Goal: Task Accomplishment & Management: Manage account settings

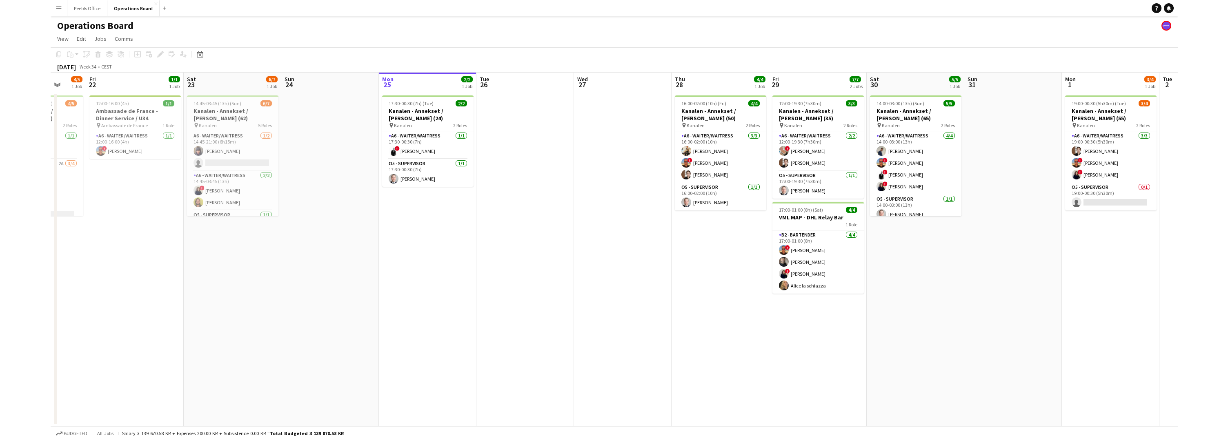
scroll to position [0, 257]
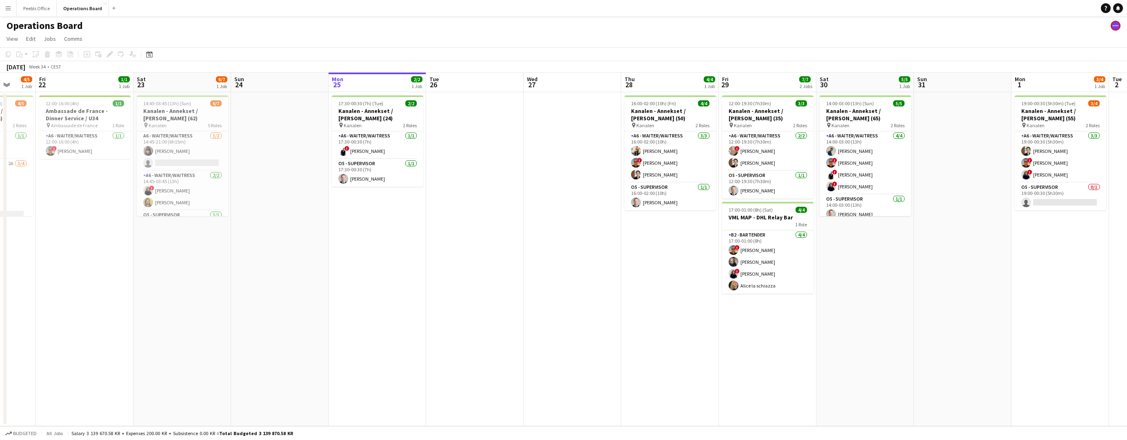
drag, startPoint x: 269, startPoint y: 233, endPoint x: 500, endPoint y: 243, distance: 231.2
click at [500, 243] on app-calendar-viewport "Tue 19 Wed 20 Thu 21 4/5 1 Job Fri 22 1/1 1 Job Sat 23 6/7 1 Job Sun 24 Mon 25 …" at bounding box center [563, 250] width 1127 height 354
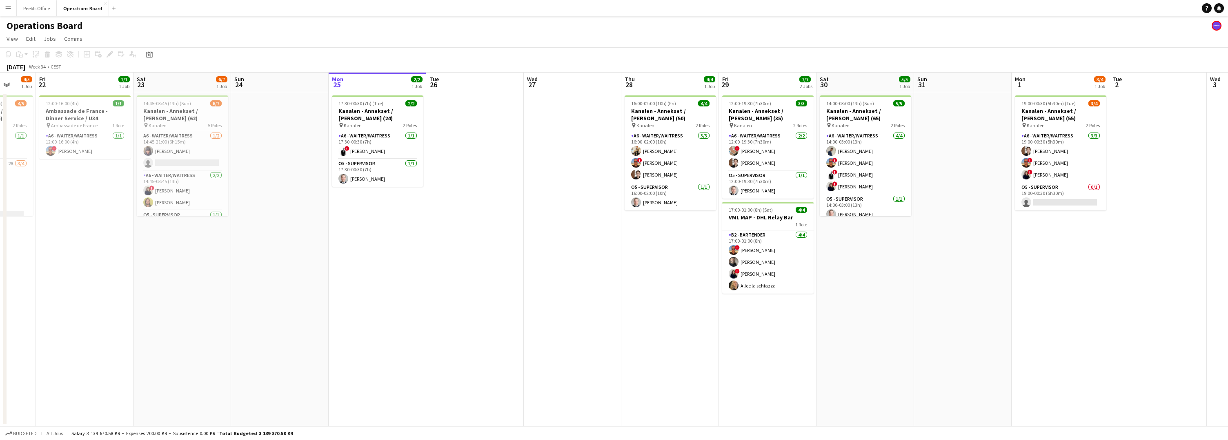
scroll to position [0, 262]
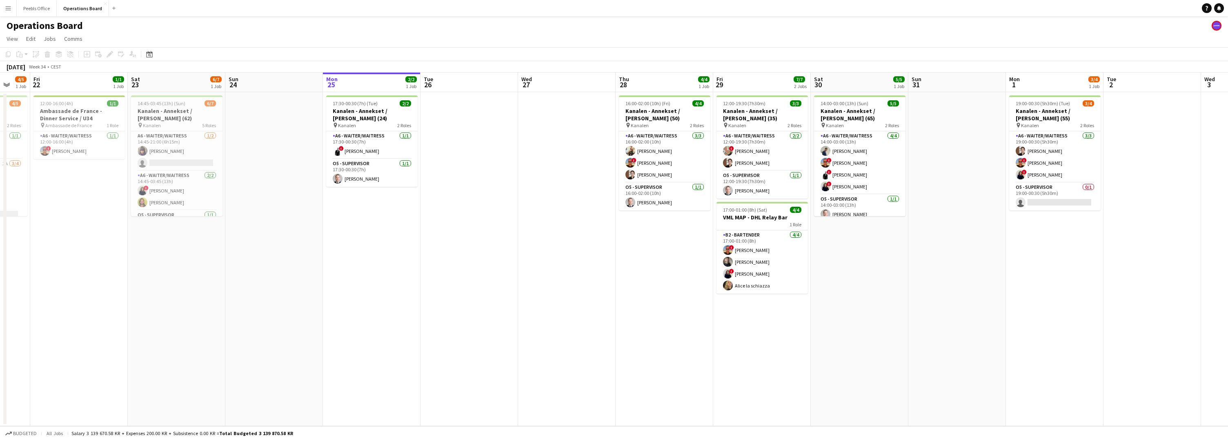
click at [1126, 338] on app-date-cell at bounding box center [1250, 259] width 98 height 334
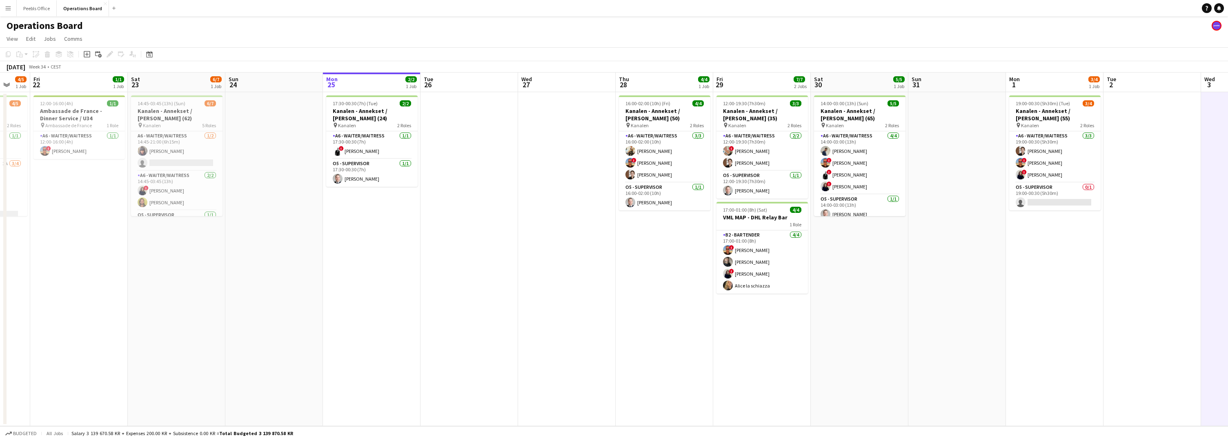
click at [1126, 338] on app-date-cell at bounding box center [1250, 259] width 98 height 334
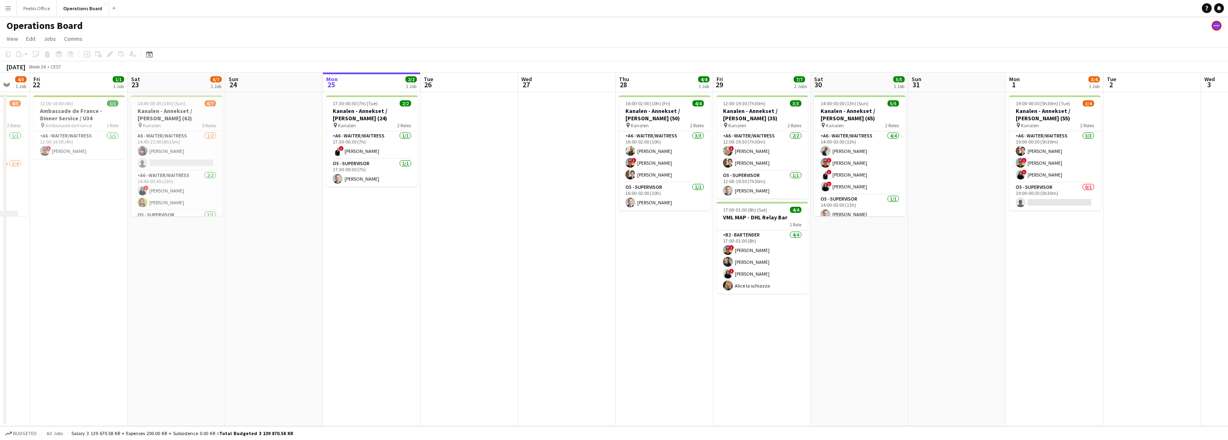
click at [1126, 338] on app-date-cell at bounding box center [1250, 259] width 98 height 334
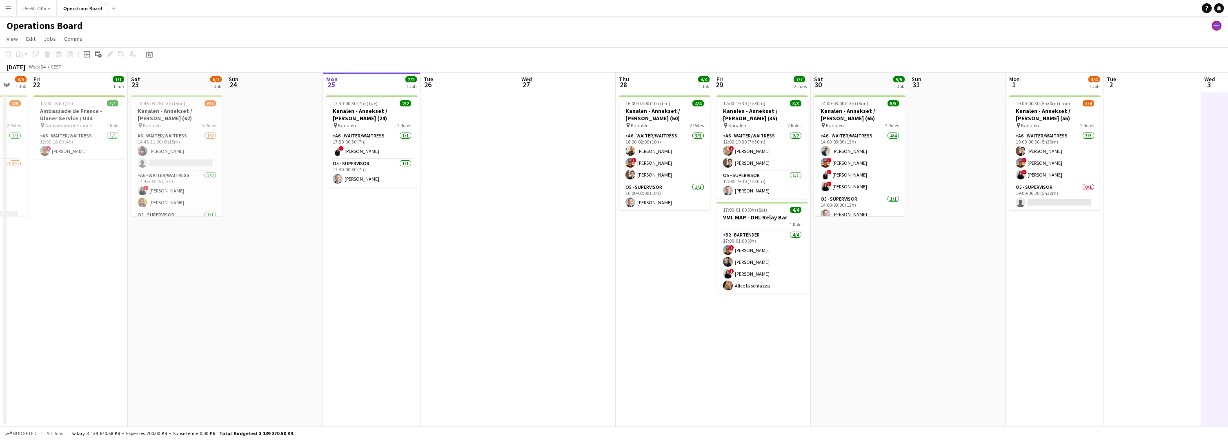
click at [1126, 338] on app-date-cell at bounding box center [1250, 259] width 98 height 334
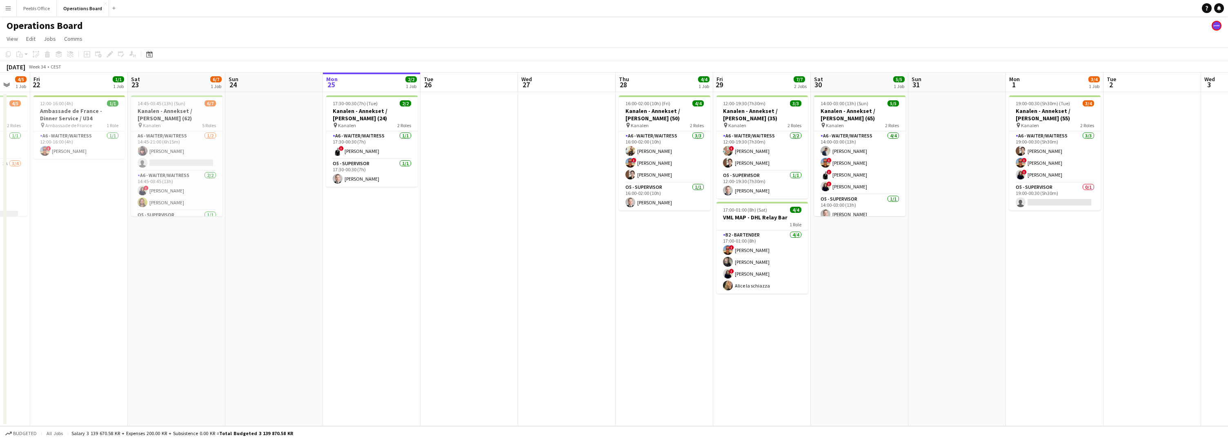
click at [1126, 338] on app-date-cell at bounding box center [1250, 259] width 98 height 334
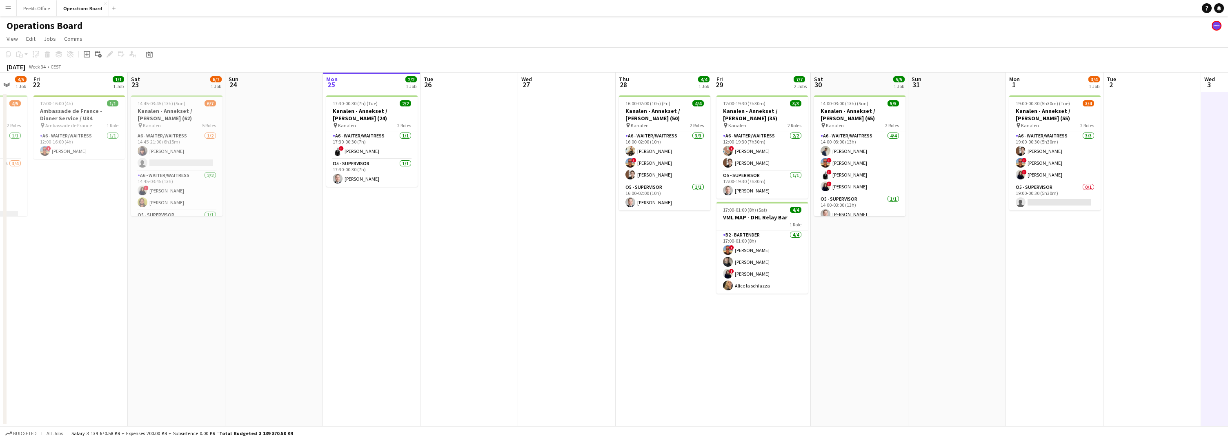
click at [1126, 338] on app-date-cell at bounding box center [1250, 259] width 98 height 334
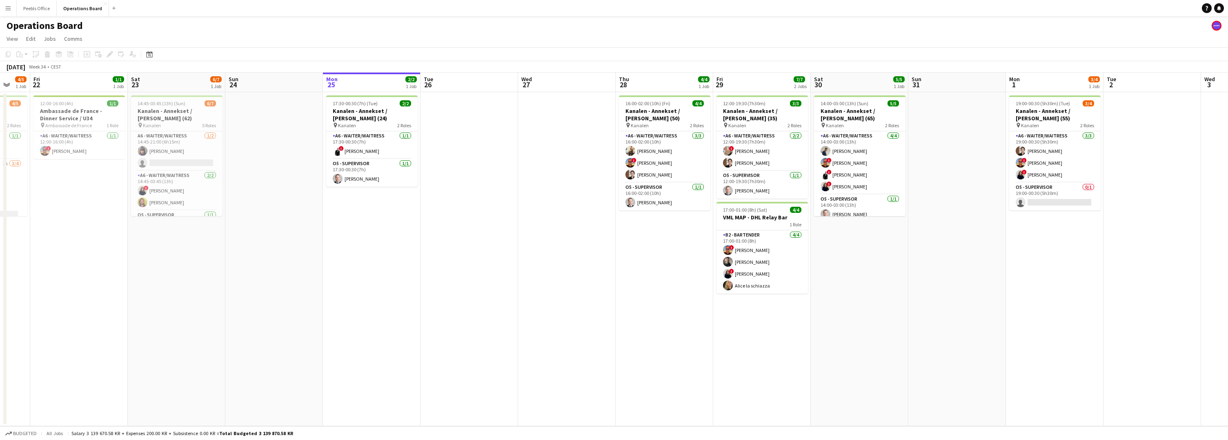
drag, startPoint x: 1163, startPoint y: 398, endPoint x: 1157, endPoint y: 432, distance: 34.0
click at [1126, 432] on app-board "Operations Board View Day view expanded Day view collapsed Month view Date pick…" at bounding box center [614, 228] width 1228 height 424
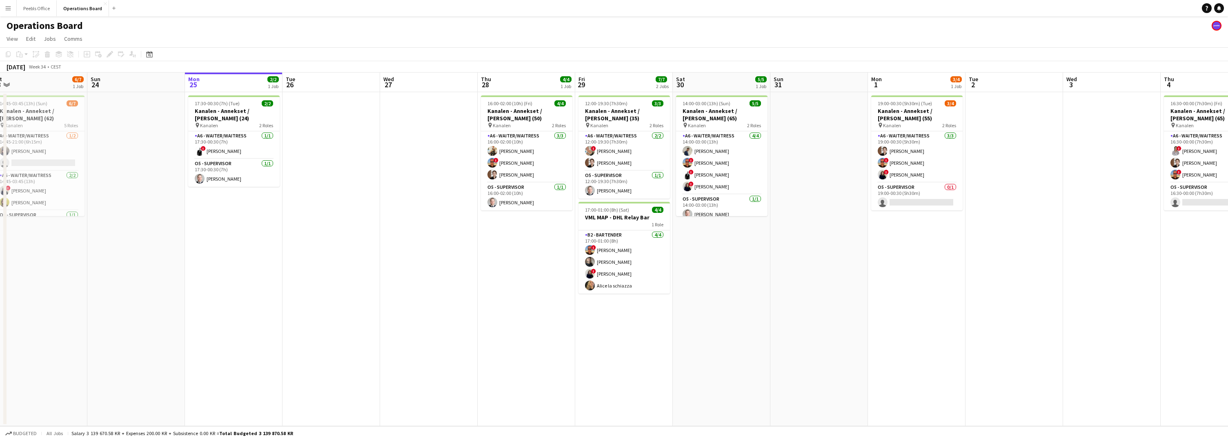
click at [1126, 425] on app-date-cell "16:30-00:00 (7h30m) (Fri) 3/4 Kanalen - Annekset / Jesper Hedegaard (65) pin Ka…" at bounding box center [1209, 259] width 98 height 334
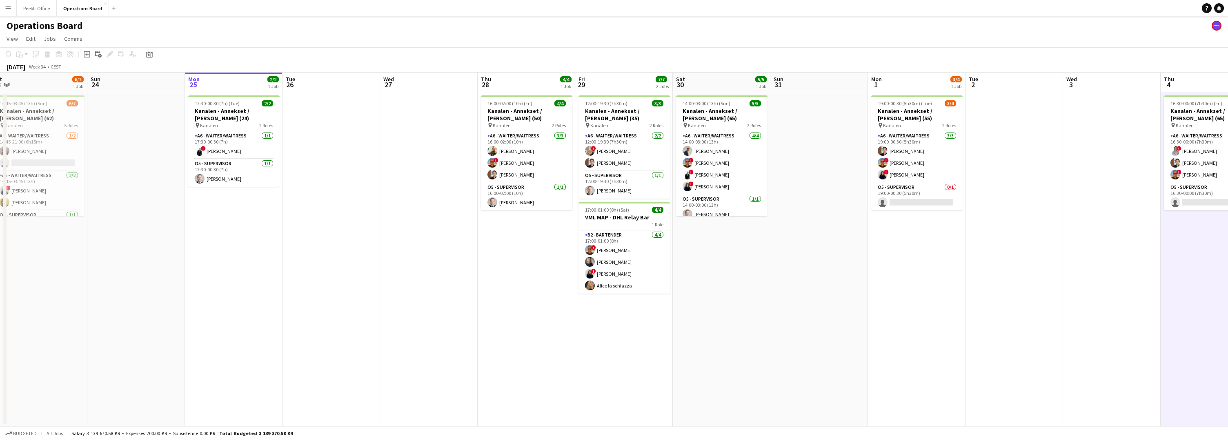
click at [1126, 425] on app-date-cell "16:30-00:00 (7h30m) (Fri) 3/4 Kanalen - Annekset / Jesper Hedegaard (65) pin Ka…" at bounding box center [1209, 259] width 98 height 334
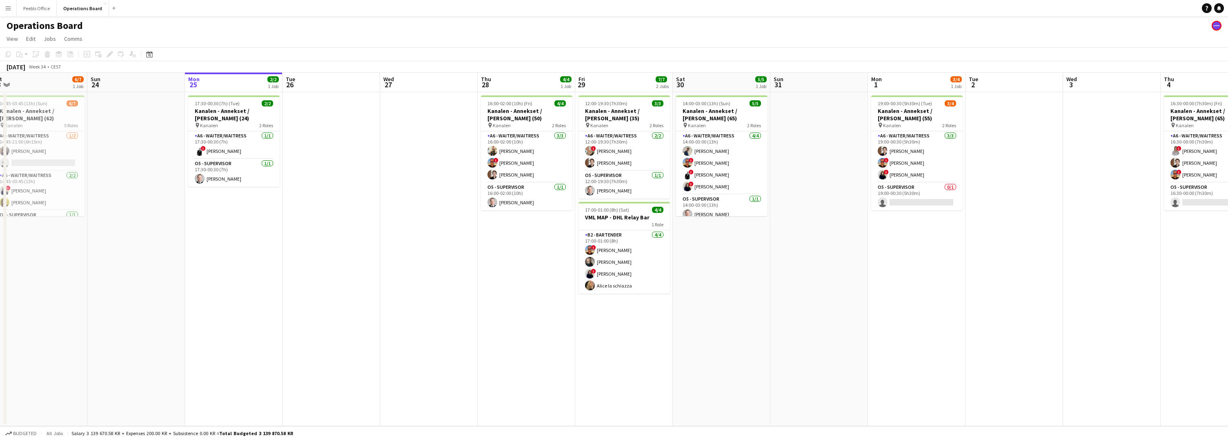
click at [1126, 425] on app-date-cell "16:30-00:00 (7h30m) (Fri) 3/4 Kanalen - Annekset / Jesper Hedegaard (65) pin Ka…" at bounding box center [1209, 259] width 98 height 334
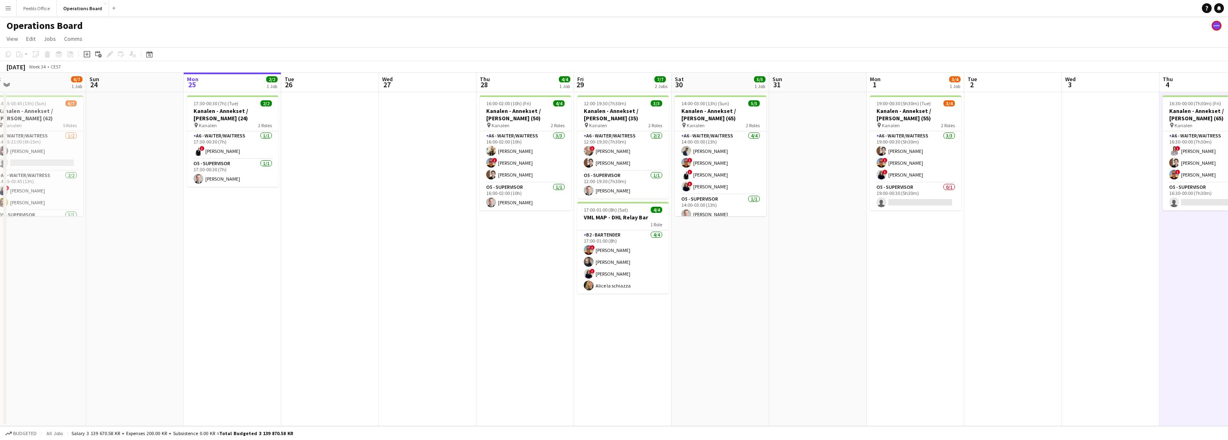
click at [1126, 425] on app-date-cell "16:30-00:00 (7h30m) (Fri) 3/4 Kanalen - Annekset / Jesper Hedegaard (65) pin Ka…" at bounding box center [1208, 259] width 98 height 334
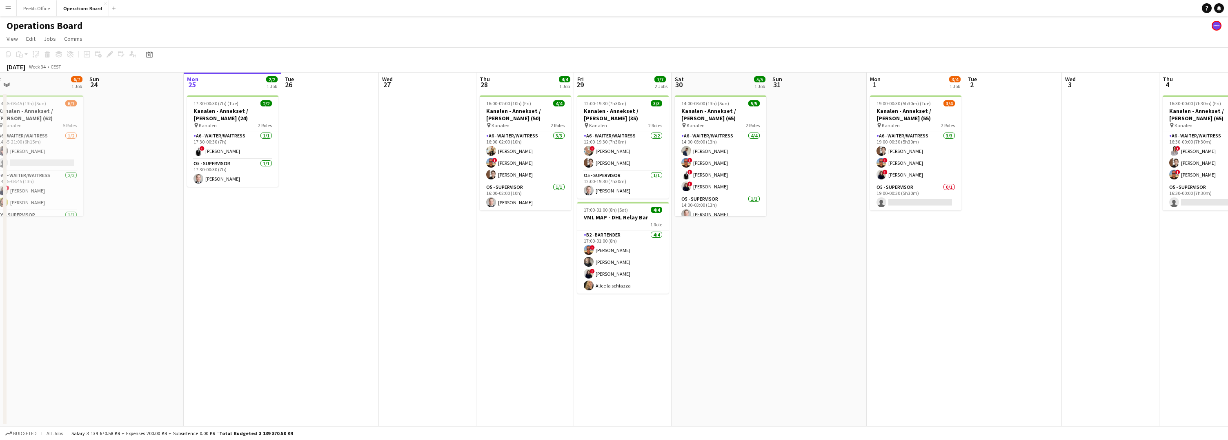
click at [1126, 425] on app-date-cell "16:30-00:00 (7h30m) (Fri) 3/4 Kanalen - Annekset / Jesper Hedegaard (65) pin Ka…" at bounding box center [1208, 259] width 98 height 334
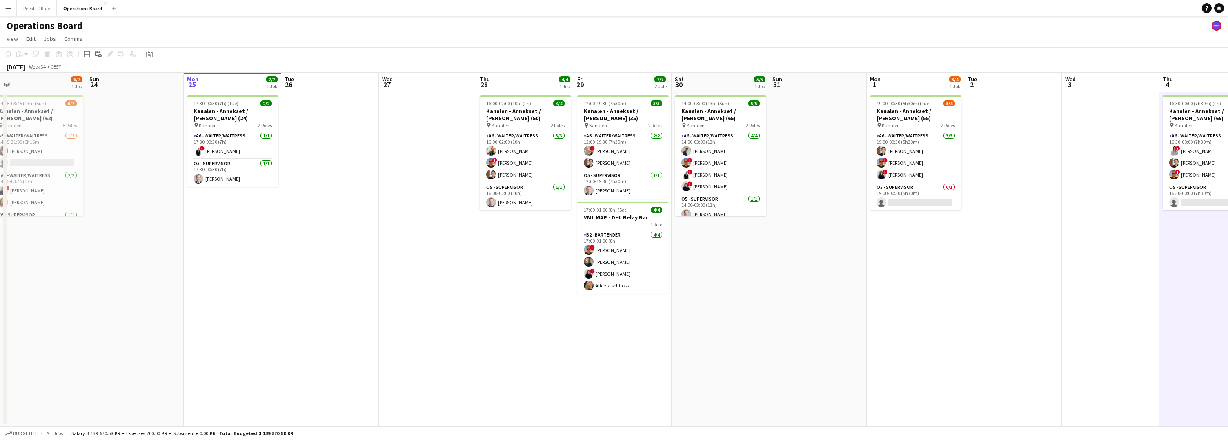
click at [1126, 424] on app-date-cell "16:30-00:00 (7h30m) (Fri) 3/4 Kanalen - Annekset / Jesper Hedegaard (65) pin Ka…" at bounding box center [1208, 259] width 98 height 334
click at [1126, 423] on app-calendar-viewport "Wed 20 Thu 21 4/5 1 Job Fri 22 1/1 1 Job Sat 23 6/7 1 Job Sun 24 Mon 25 2/2 1 J…" at bounding box center [614, 250] width 1228 height 354
click at [1126, 423] on app-date-cell "16:30-00:00 (7h30m) (Fri) 3/4 Kanalen - Annekset / Jesper Hedegaard (65) pin Ka…" at bounding box center [1205, 259] width 98 height 334
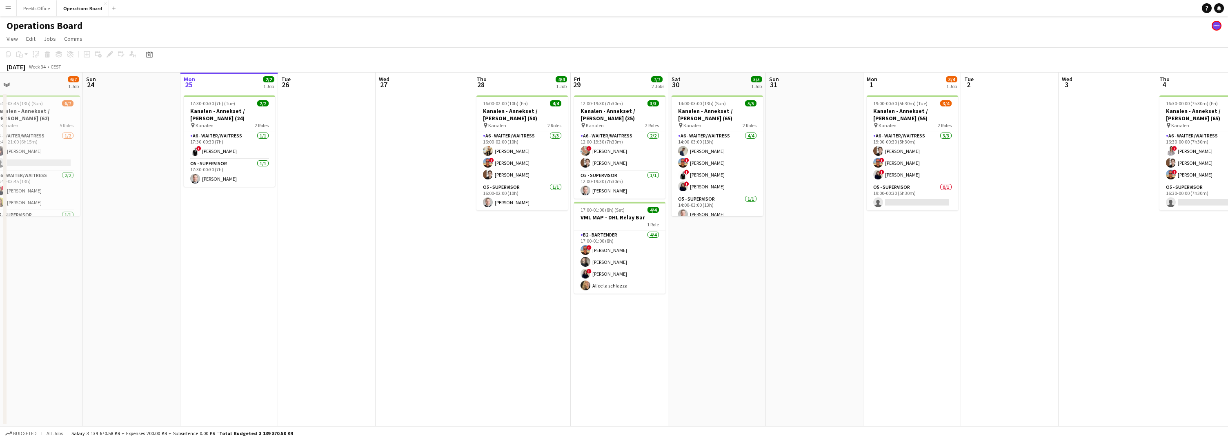
click at [1126, 423] on app-date-cell "16:30-00:00 (7h30m) (Fri) 3/4 Kanalen - Annekset / Jesper Hedegaard (65) pin Ka…" at bounding box center [1205, 259] width 98 height 334
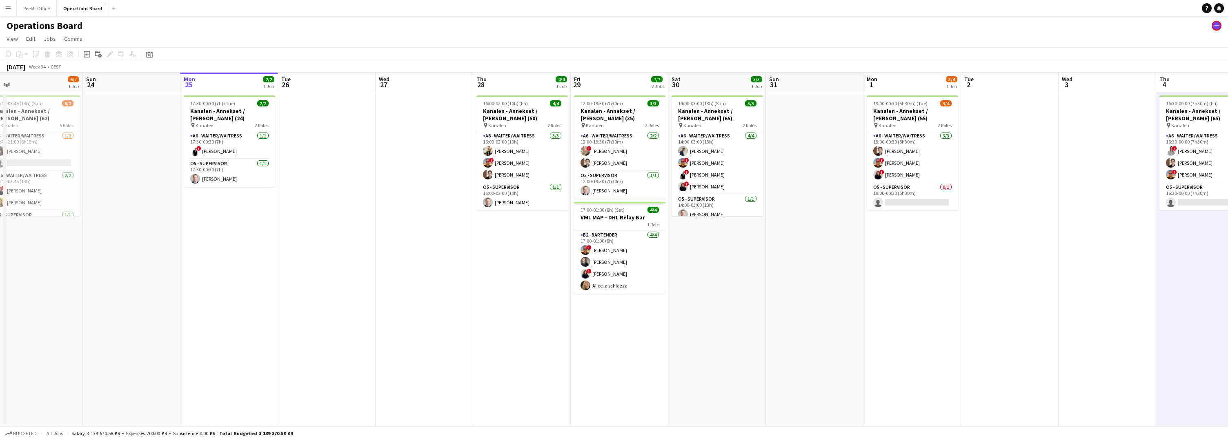
click at [1126, 423] on app-date-cell "16:30-00:00 (7h30m) (Fri) 3/4 Kanalen - Annekset / Jesper Hedegaard (65) pin Ka…" at bounding box center [1205, 259] width 98 height 334
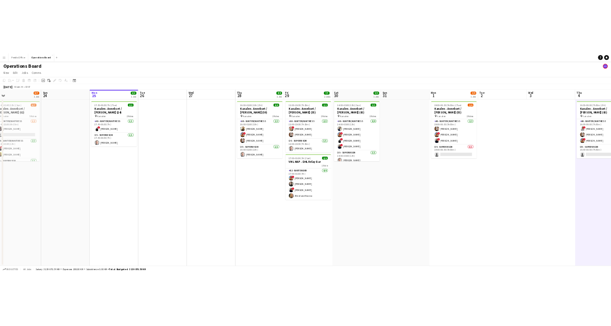
scroll to position [0, 308]
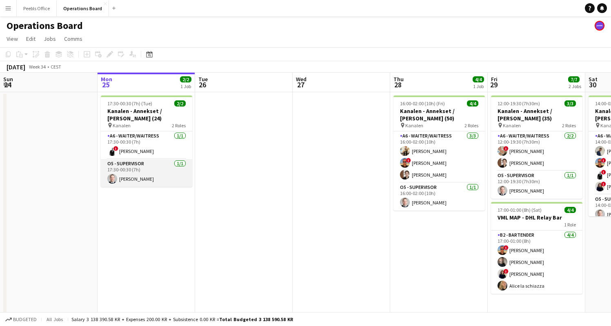
click at [135, 174] on app-card-role "O5 - SUPERVISOR [DATE] 17:30-00:30 (7h) [PERSON_NAME]" at bounding box center [146, 173] width 91 height 28
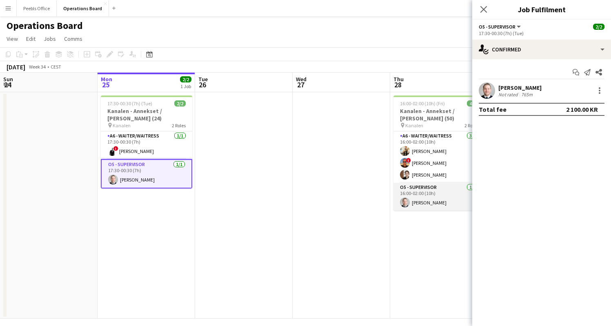
click at [435, 193] on app-card-role "O5 - SUPERVISOR [DATE] 16:00-02:00 (10h) [PERSON_NAME]" at bounding box center [438, 197] width 91 height 28
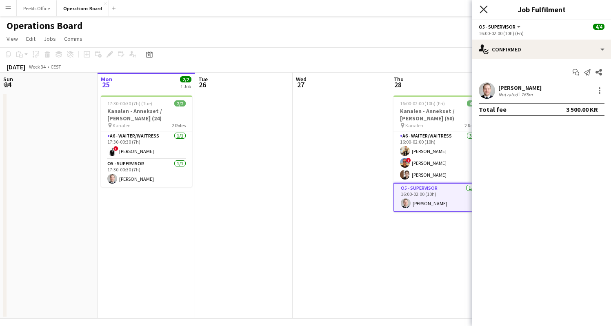
click at [482, 11] on icon at bounding box center [484, 9] width 8 height 8
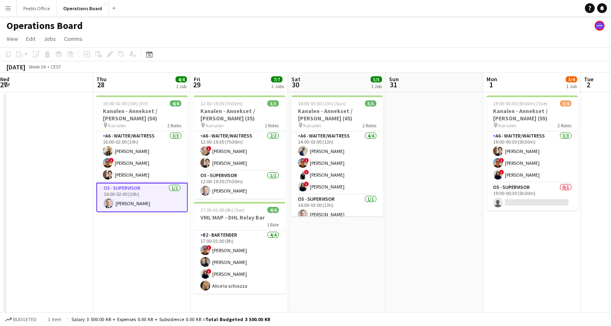
scroll to position [0, 300]
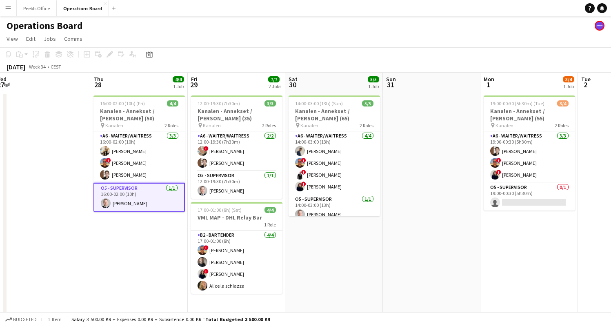
drag, startPoint x: 333, startPoint y: 200, endPoint x: 33, endPoint y: 204, distance: 300.0
click at [33, 204] on app-calendar-viewport "Sun 24 Mon 25 2/2 1 Job Tue 26 Wed 27 Thu 28 4/4 1 Job Fri 29 7/7 2 Jobs Sat 30…" at bounding box center [305, 196] width 611 height 246
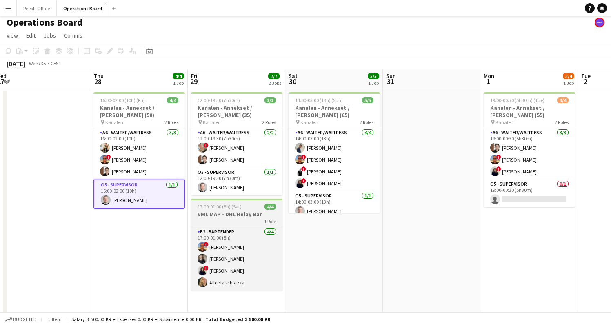
scroll to position [7, 0]
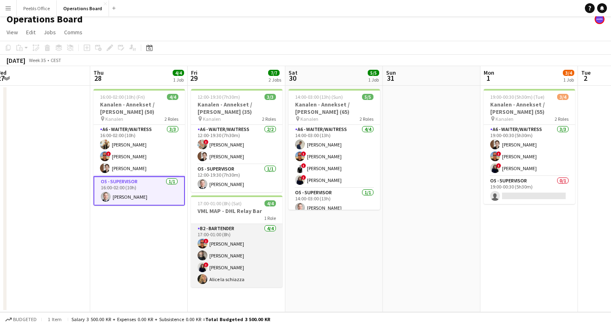
click at [231, 270] on app-card-role "B2 - BARTENDER [DATE] 17:00-01:00 (8h) ! [PERSON_NAME] [PERSON_NAME] ! Ugne Kis…" at bounding box center [236, 255] width 91 height 63
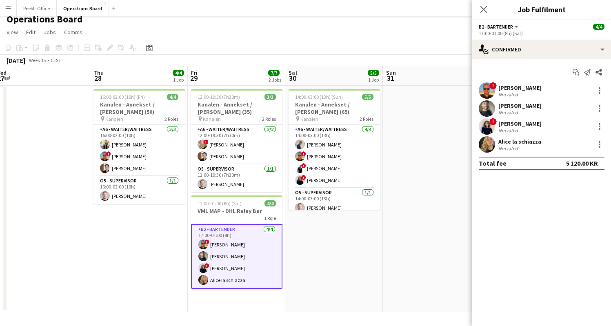
click at [524, 141] on div "Alice la schiazza" at bounding box center [519, 141] width 43 height 7
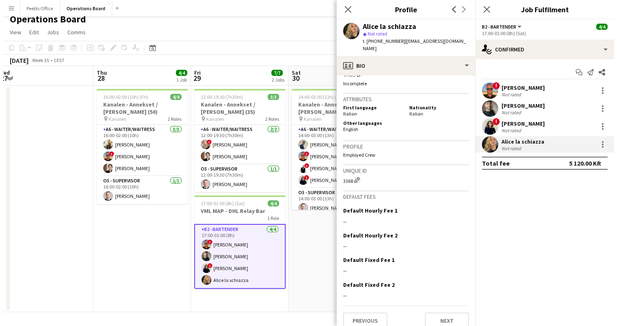
scroll to position [0, 0]
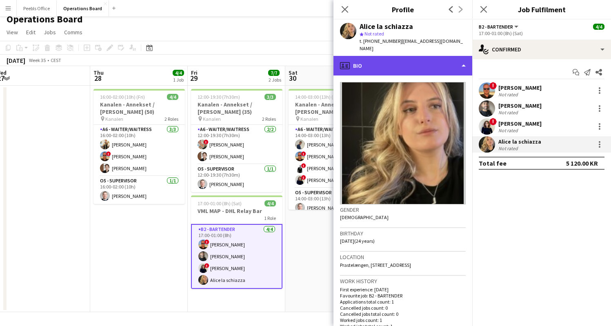
click at [396, 56] on div "profile Bio" at bounding box center [402, 66] width 139 height 20
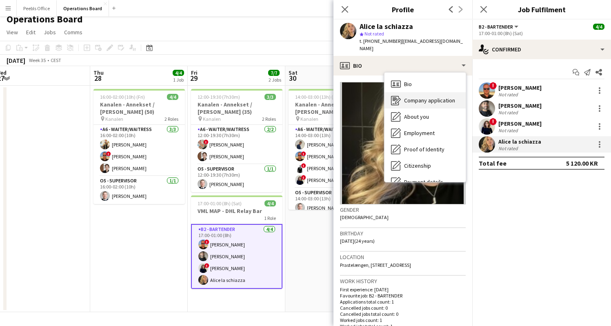
click at [409, 97] on span "Company application" at bounding box center [429, 100] width 51 height 7
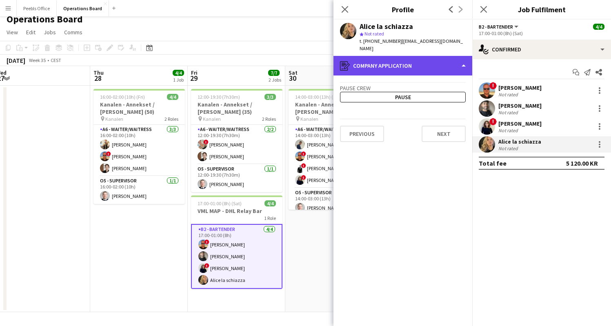
click at [402, 58] on div "register Company application" at bounding box center [402, 66] width 139 height 20
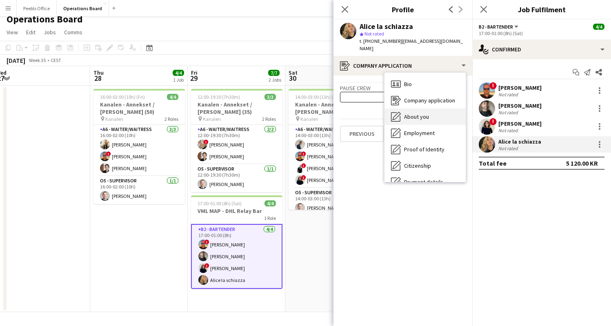
click at [408, 113] on span "About you" at bounding box center [416, 116] width 25 height 7
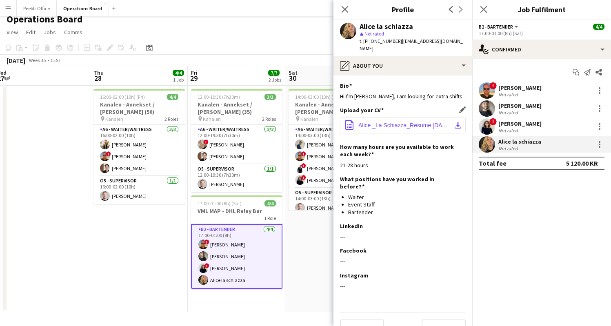
click at [405, 121] on button "office-file-sheet Alice _La Schiazza_Resume [DATE].pdf download-bottom" at bounding box center [403, 125] width 126 height 16
